Goal: Check status

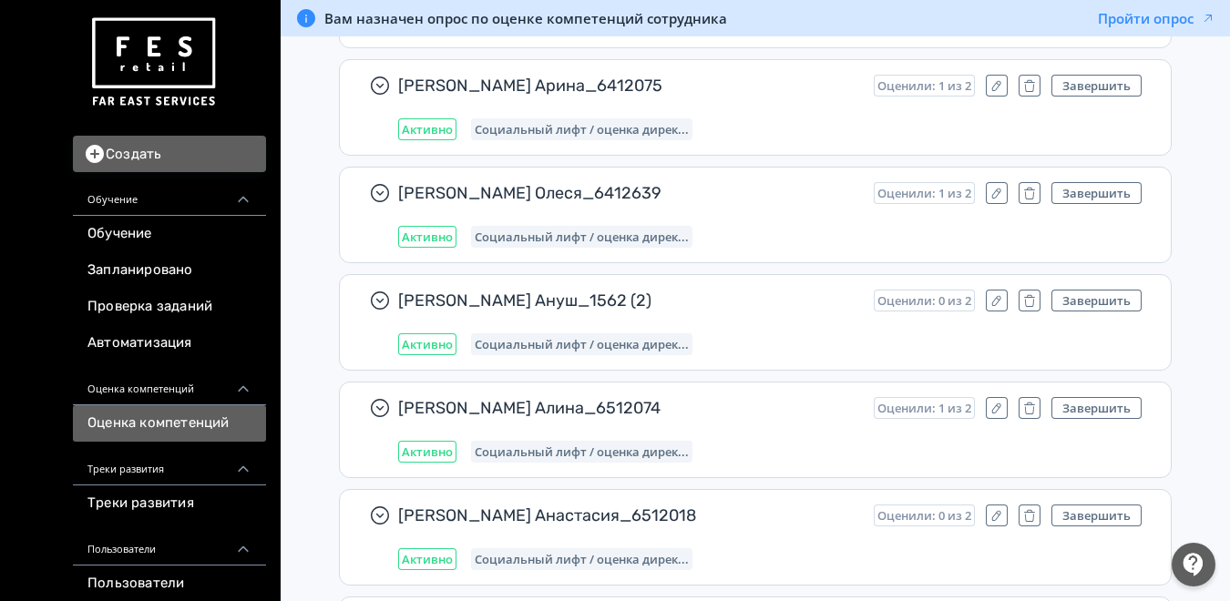
scroll to position [534, 0]
click at [169, 399] on div "Оценка компетенций" at bounding box center [169, 384] width 193 height 44
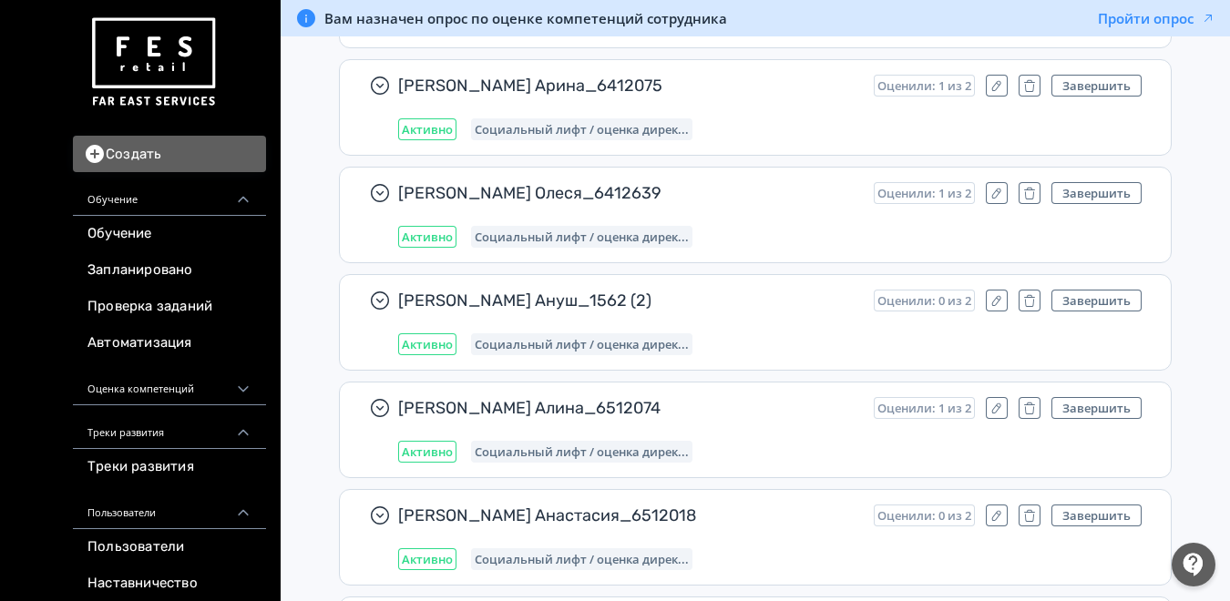
click at [181, 394] on div "Оценка компетенций" at bounding box center [169, 384] width 193 height 44
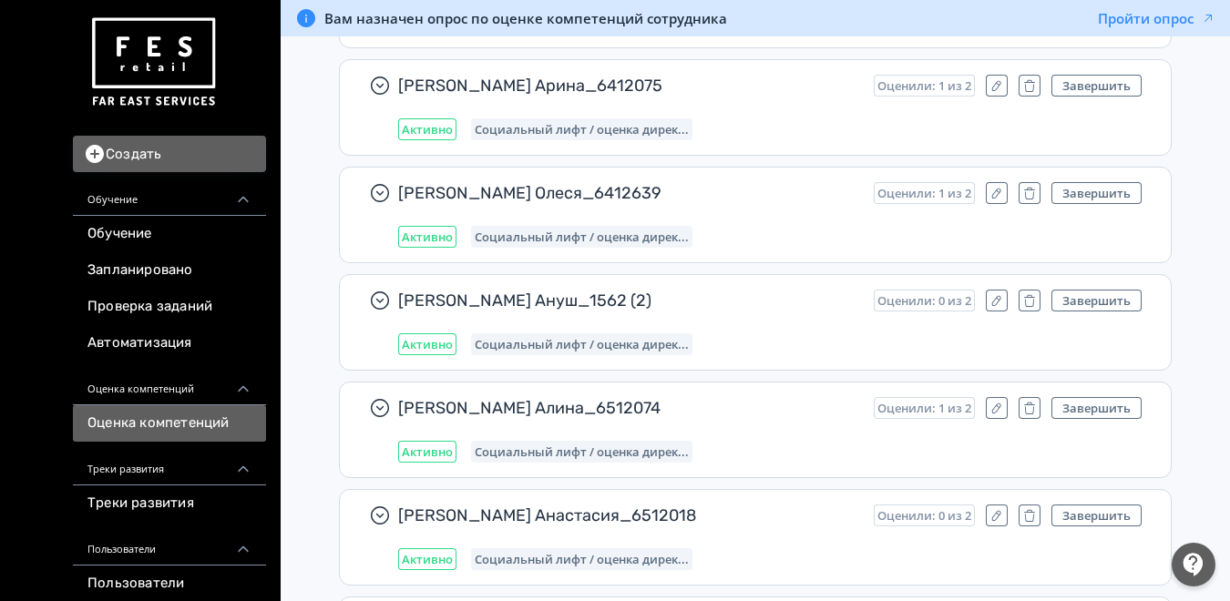
click at [192, 425] on link "Оценка компетенций" at bounding box center [169, 423] width 193 height 36
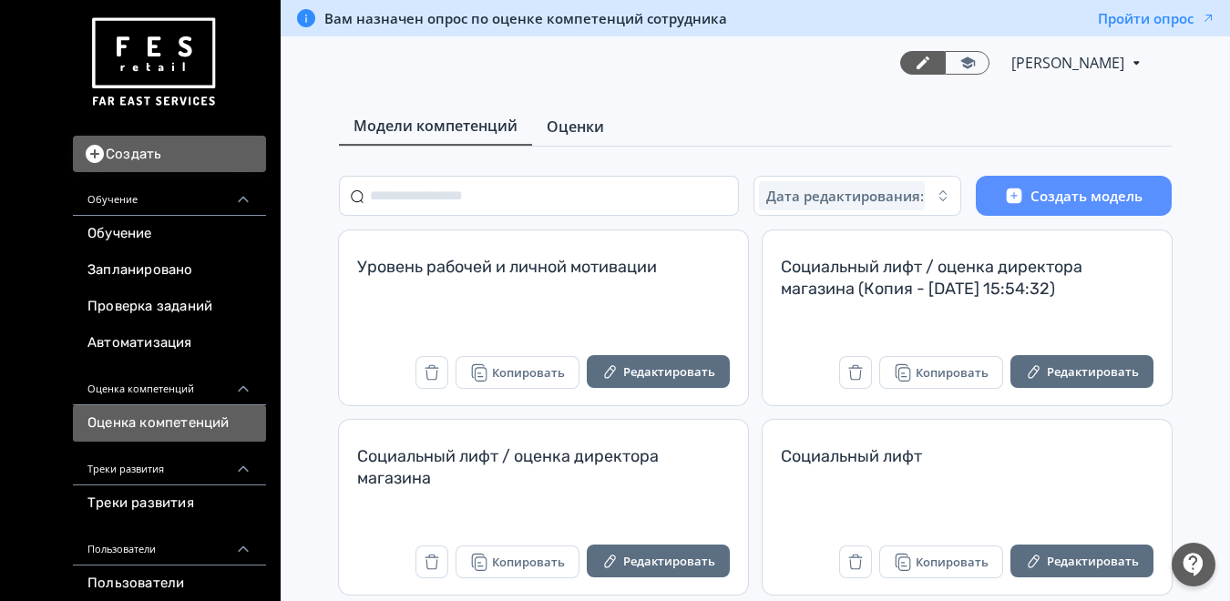
click at [580, 127] on span "Оценки" at bounding box center [575, 127] width 57 height 22
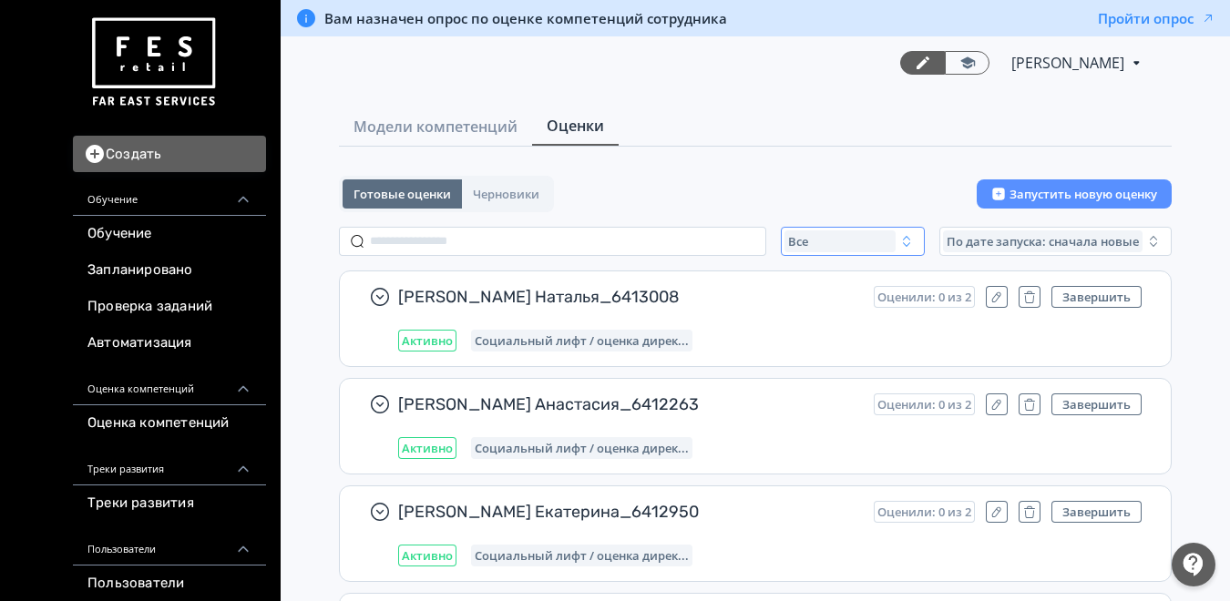
click at [820, 246] on div "Все" at bounding box center [839, 241] width 111 height 22
click at [820, 315] on span "Активные" at bounding box center [837, 316] width 67 height 18
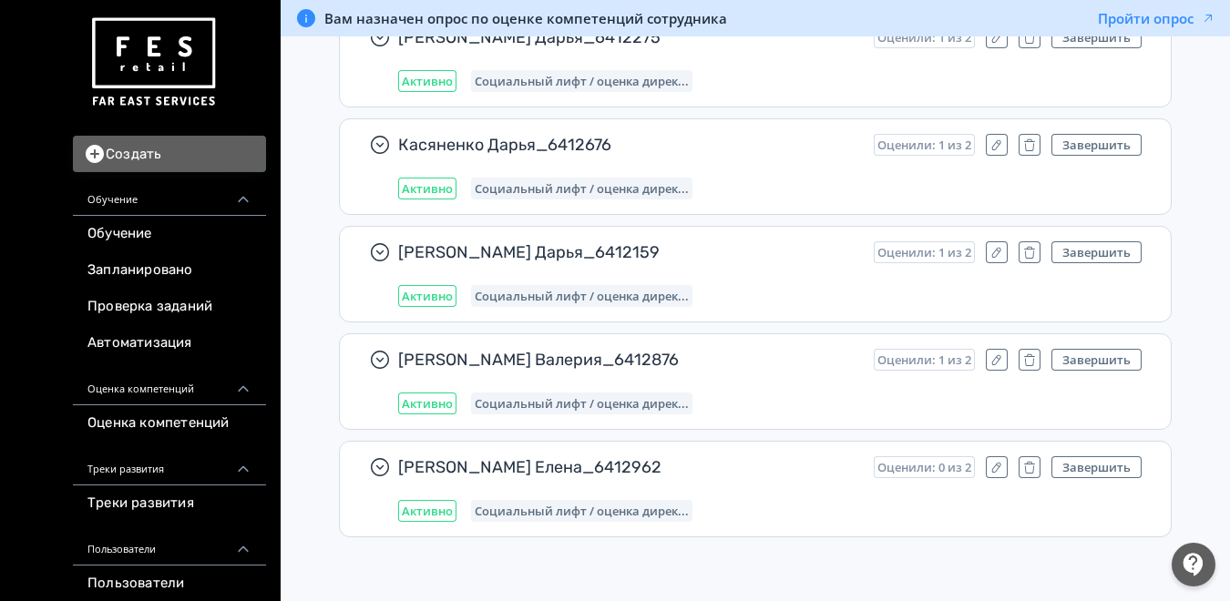
scroll to position [534, 0]
